Goal: Task Accomplishment & Management: Manage account settings

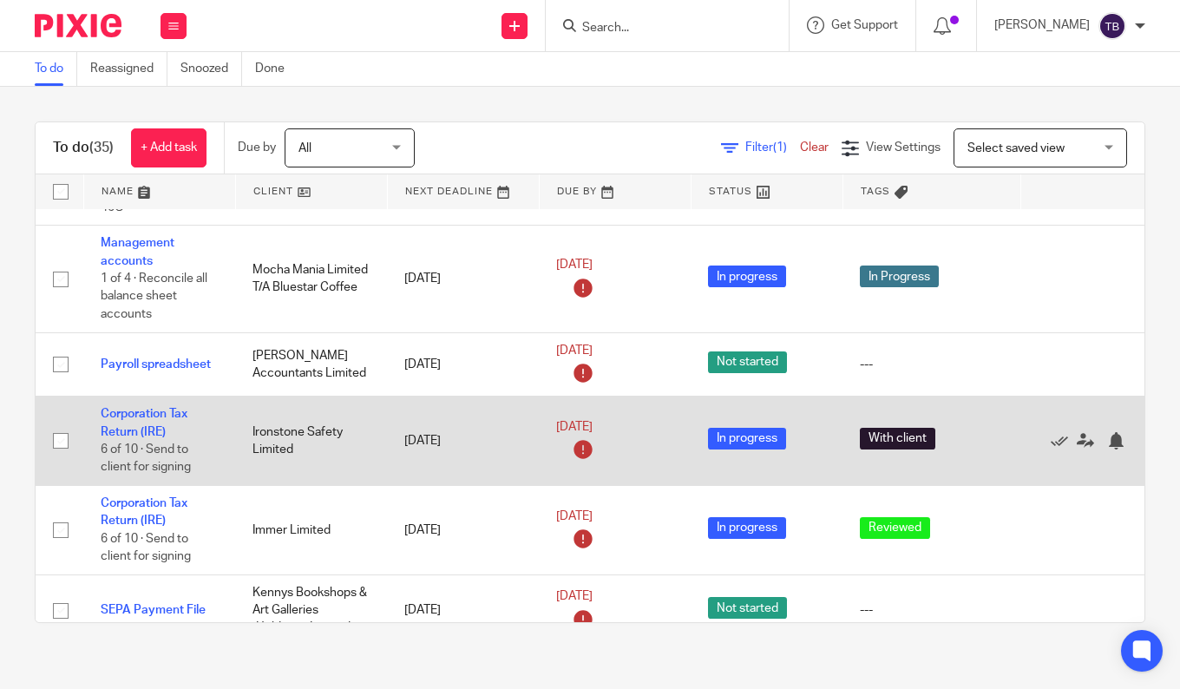
scroll to position [94, 0]
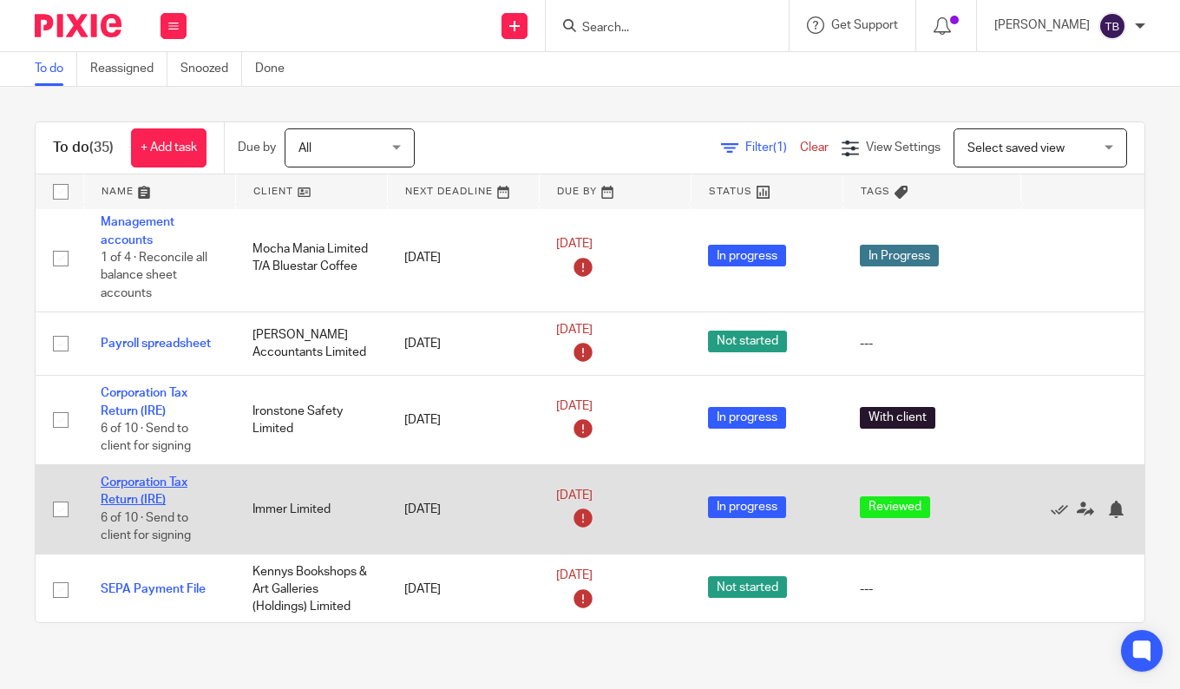
click at [155, 482] on link "Corporation Tax Return (IRE)" at bounding box center [144, 491] width 87 height 30
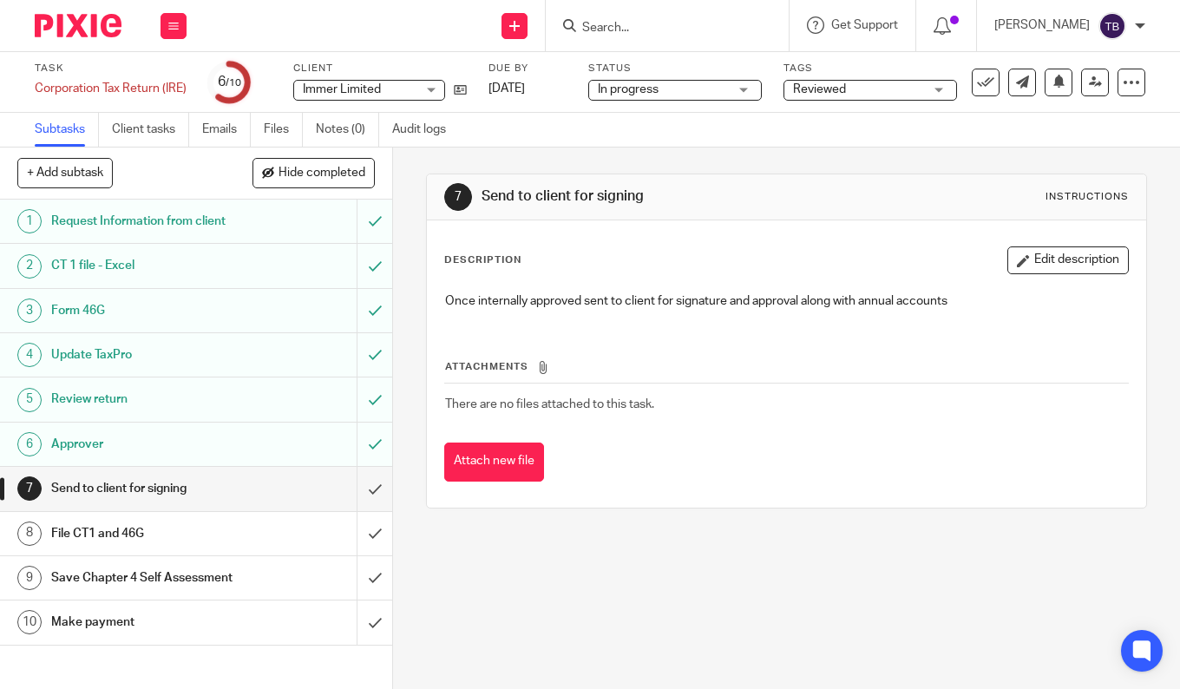
click at [460, 613] on div "7 Send to client for signing Instructions Description Edit description Once int…" at bounding box center [786, 419] width 787 height 542
click at [1103, 443] on div "Attach new file" at bounding box center [786, 462] width 685 height 39
click at [568, 629] on div "7 Send to client for signing Instructions Description Edit description Once int…" at bounding box center [786, 419] width 787 height 542
click at [364, 486] on input "submit" at bounding box center [196, 488] width 392 height 43
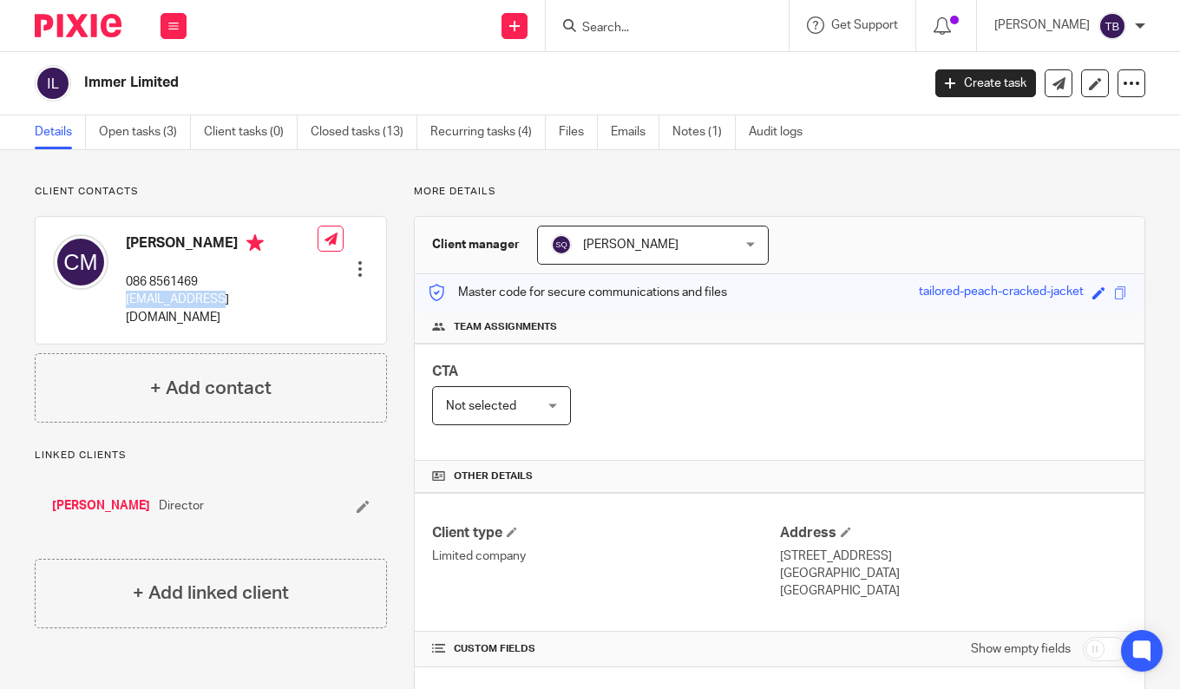
drag, startPoint x: 126, startPoint y: 296, endPoint x: 241, endPoint y: 293, distance: 115.5
click at [241, 293] on p "conor@immer.ie" at bounding box center [222, 309] width 192 height 36
copy p "conor@immer.ie"
click at [635, 23] on input "Search" at bounding box center [659, 29] width 156 height 16
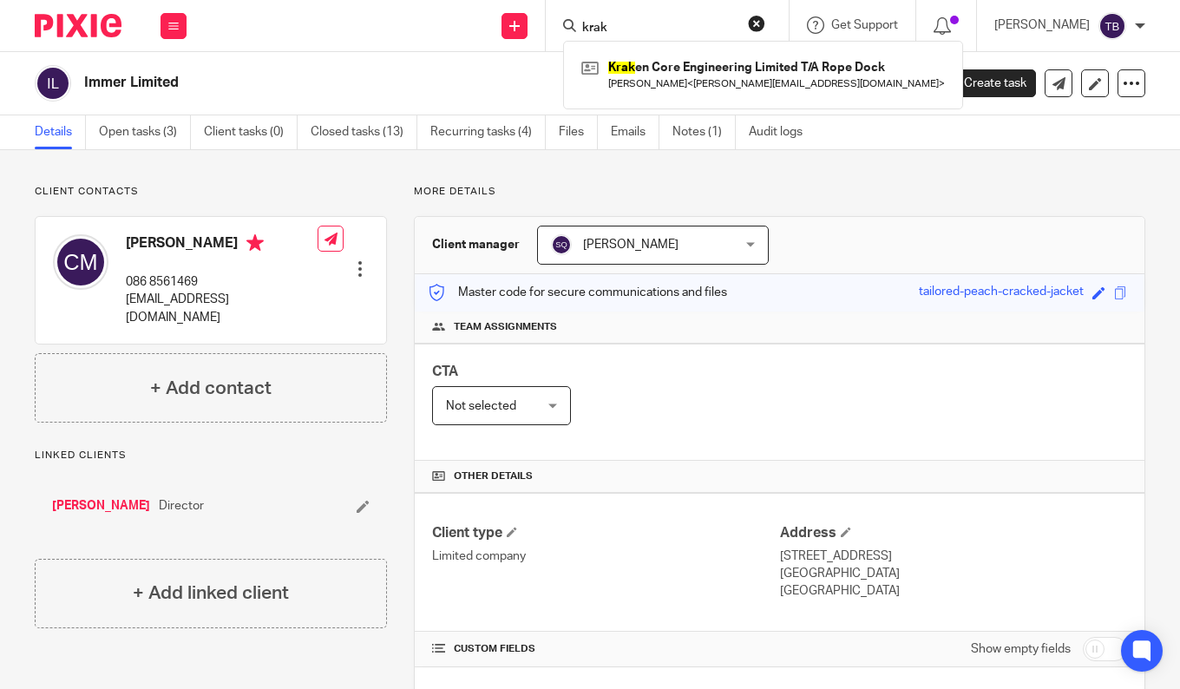
type input "krak"
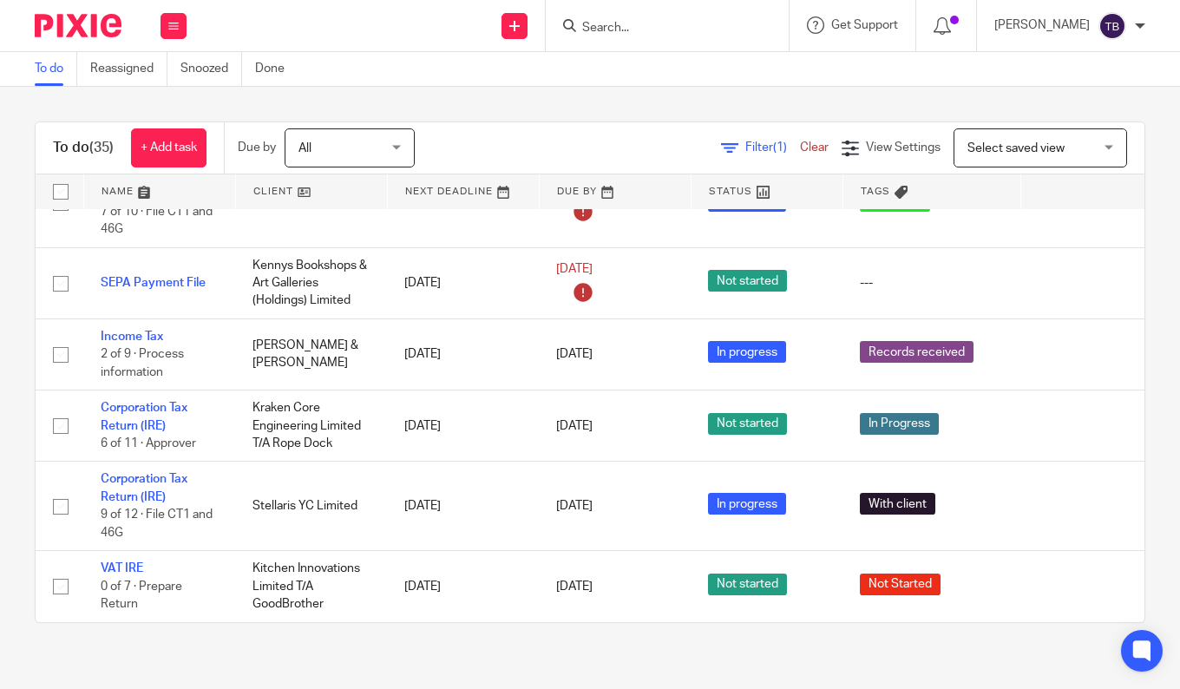
scroll to position [401, 0]
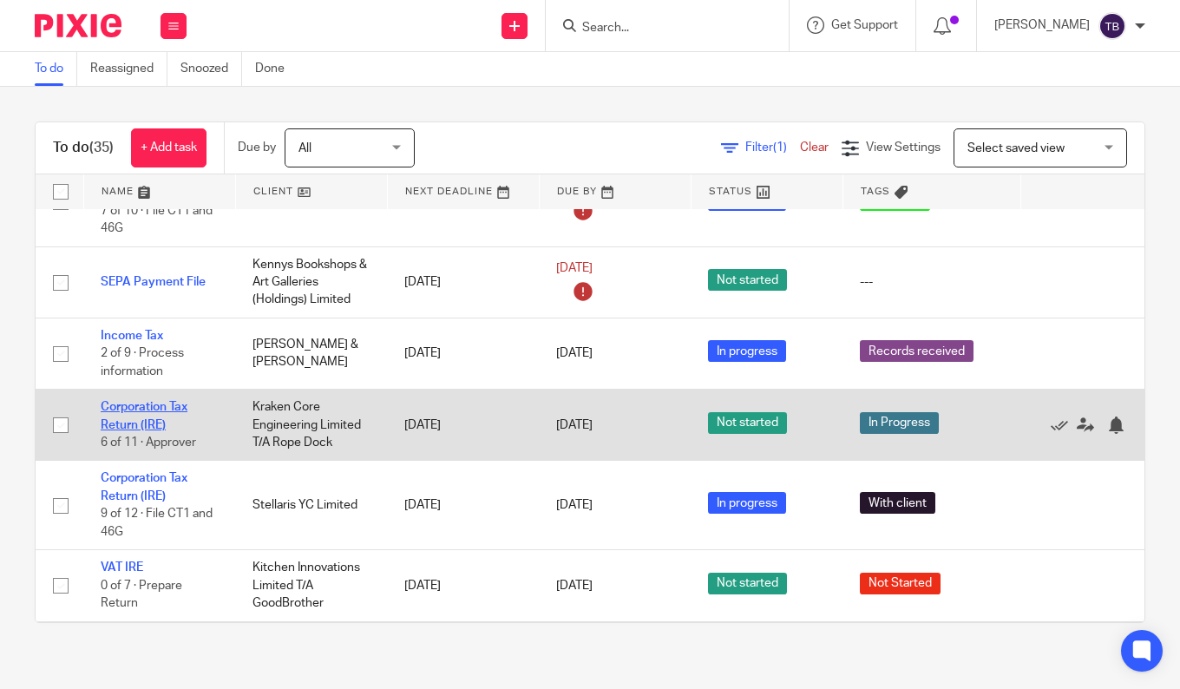
click at [163, 408] on link "Corporation Tax Return (IRE)" at bounding box center [144, 416] width 87 height 30
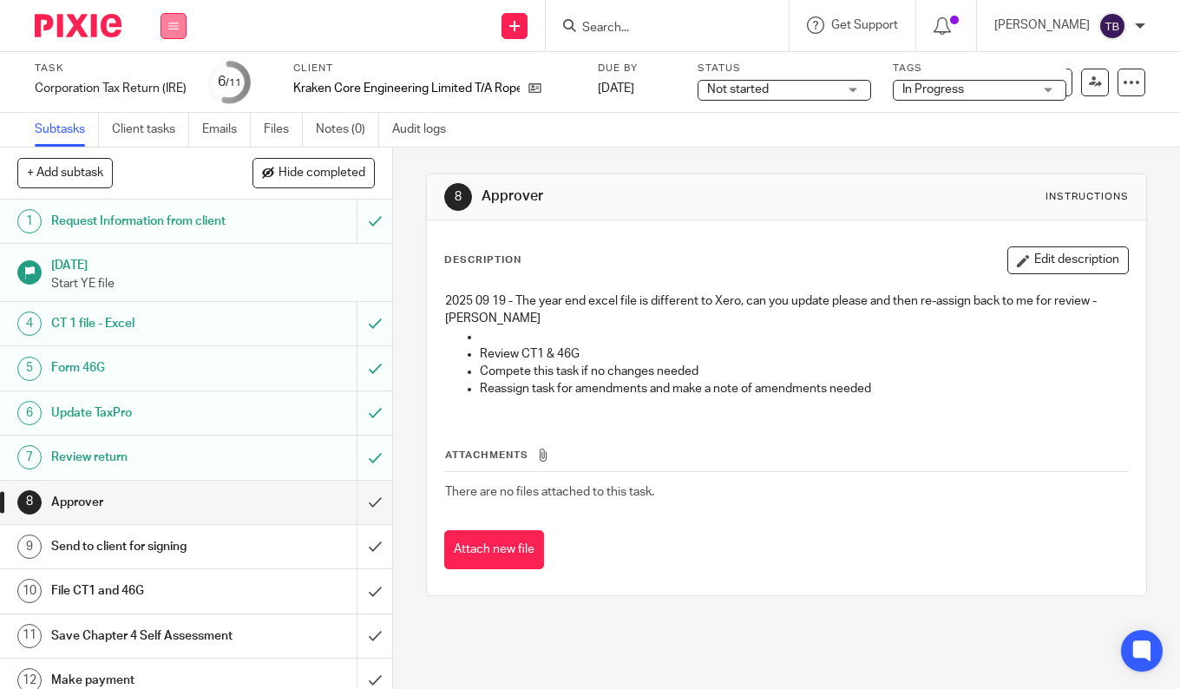
click at [172, 30] on icon at bounding box center [173, 26] width 10 height 10
click at [161, 79] on link "Work" at bounding box center [165, 81] width 30 height 12
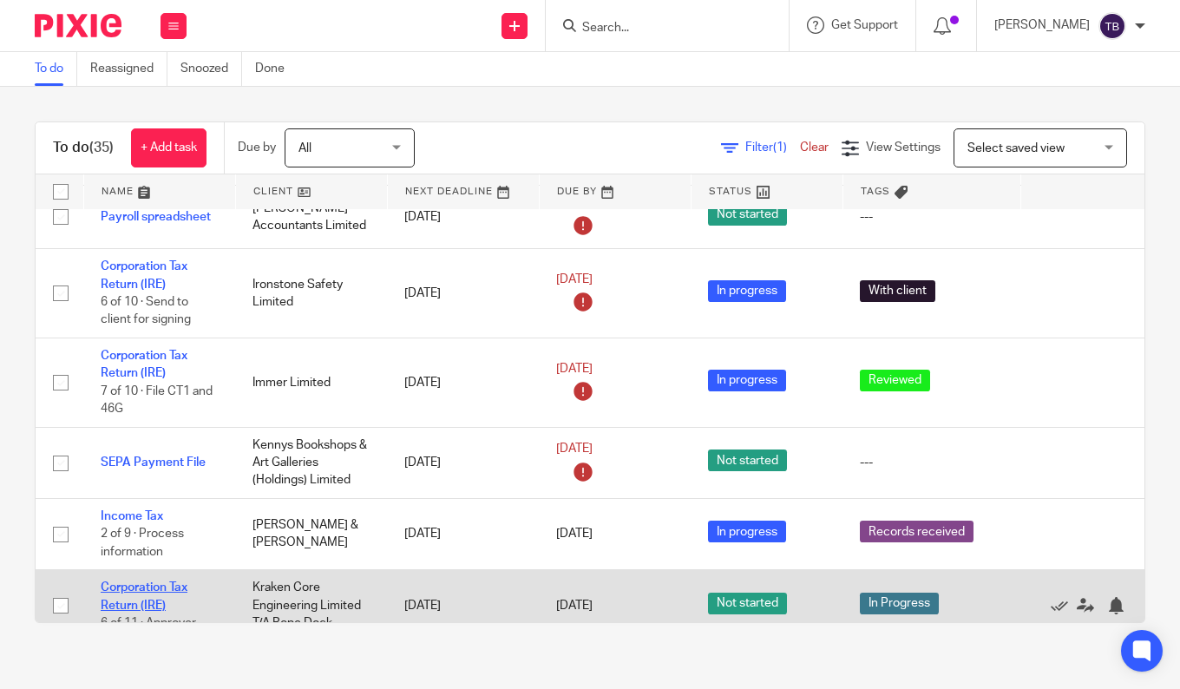
scroll to position [198, 0]
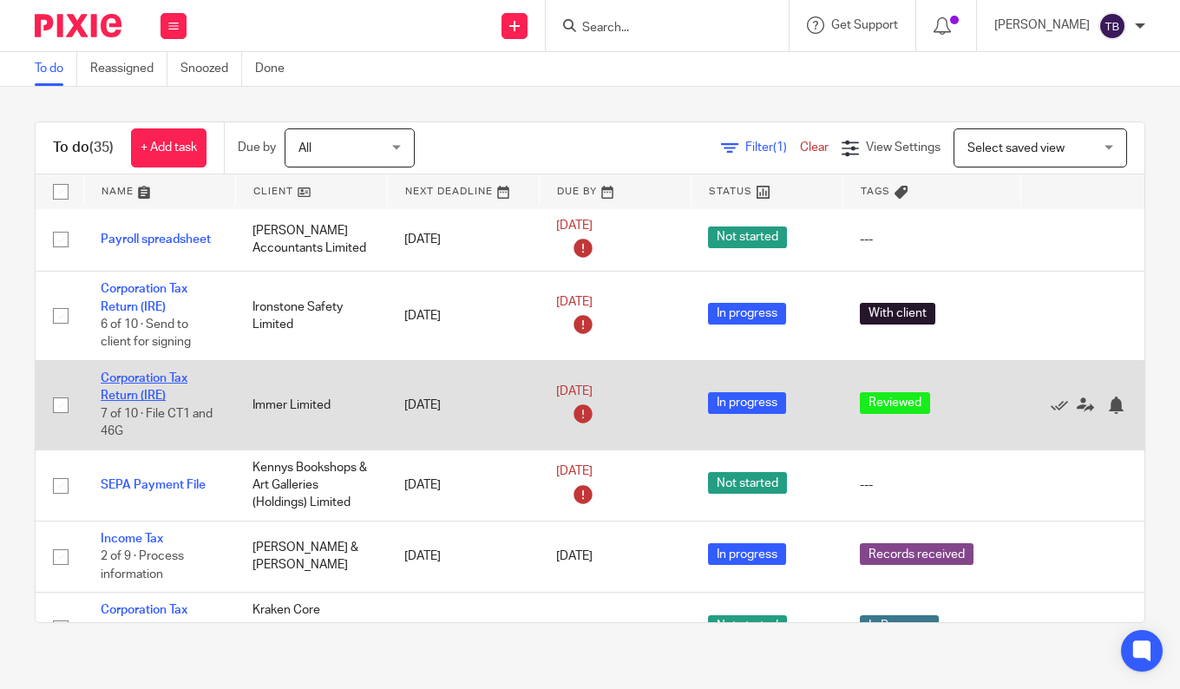
click at [136, 383] on link "Corporation Tax Return (IRE)" at bounding box center [144, 387] width 87 height 30
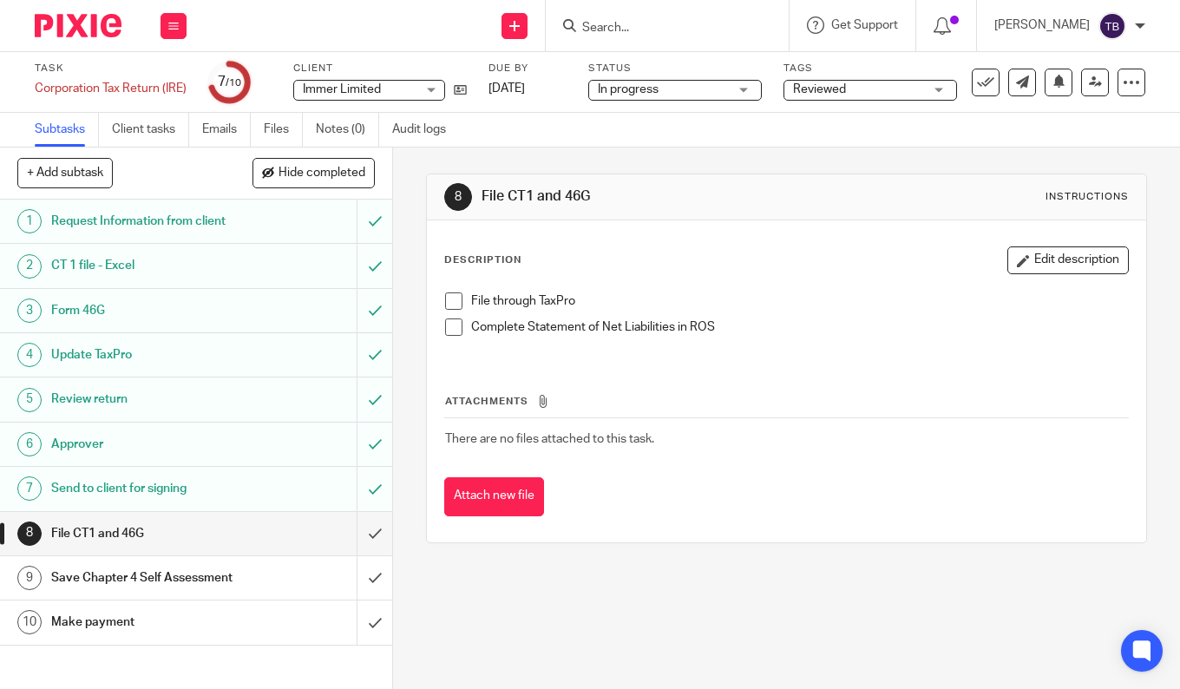
click at [186, 484] on h1 "Send to client for signing" at bounding box center [147, 489] width 193 height 26
